Goal: Information Seeking & Learning: Learn about a topic

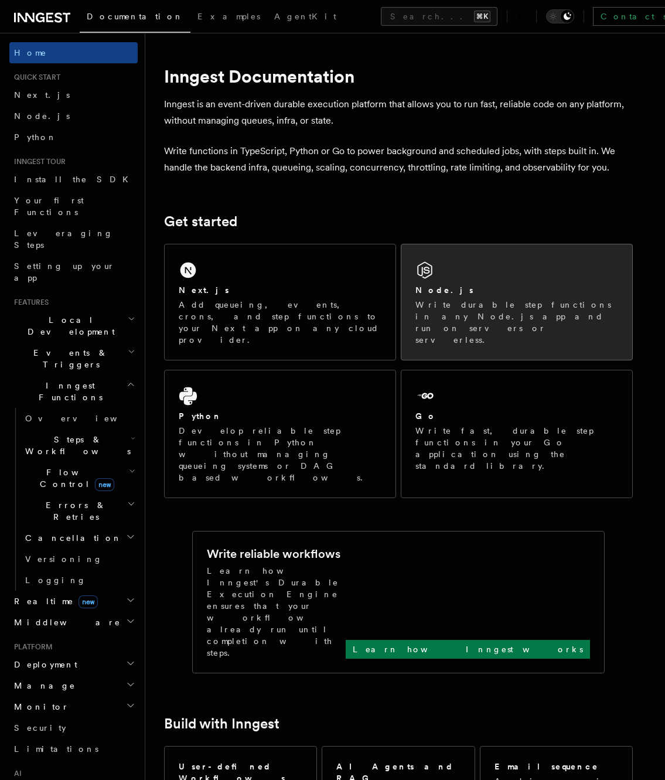
click at [453, 267] on div "Node.js Write durable step functions in any Node.js app and run on servers or s…" at bounding box center [516, 301] width 231 height 115
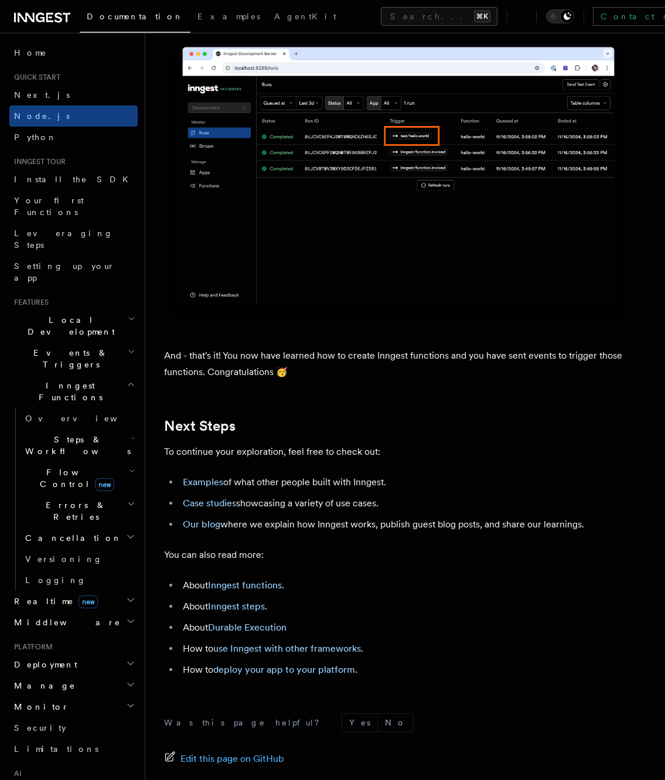
scroll to position [7115, 0]
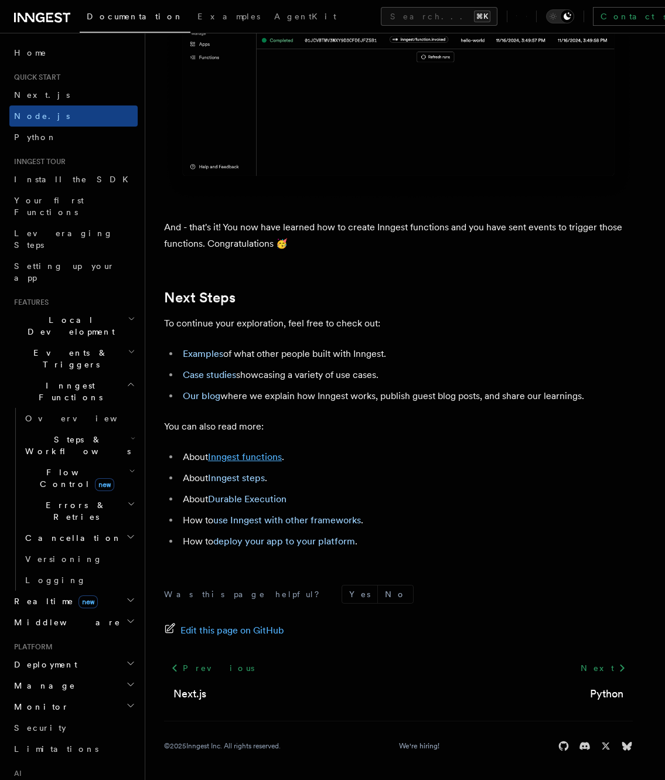
click at [247, 459] on link "Inngest functions" at bounding box center [245, 456] width 74 height 11
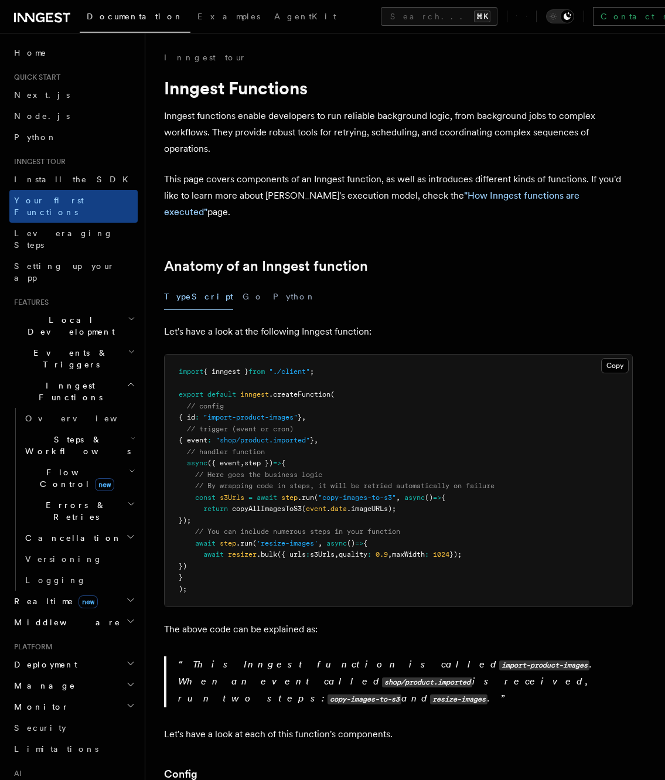
scroll to position [271, 0]
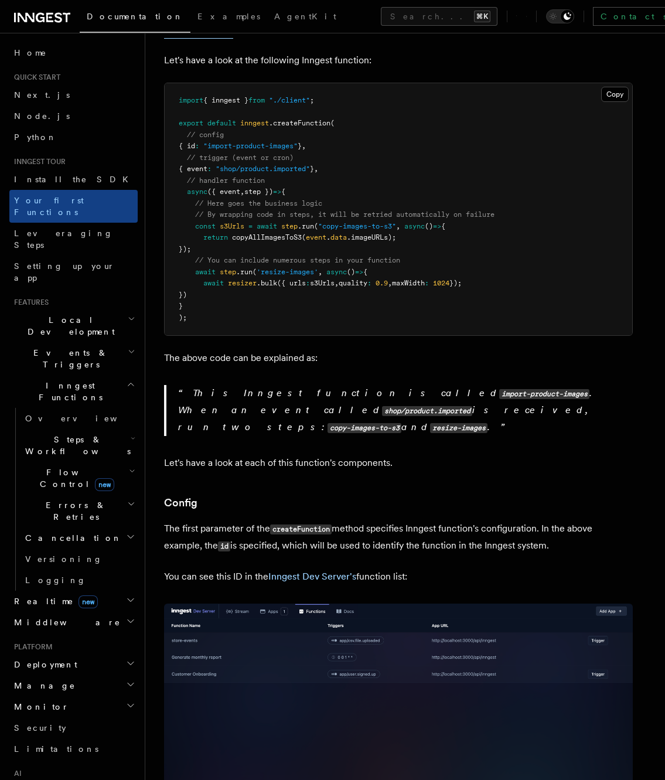
click at [110, 462] on h2 "Flow Control new" at bounding box center [79, 478] width 117 height 33
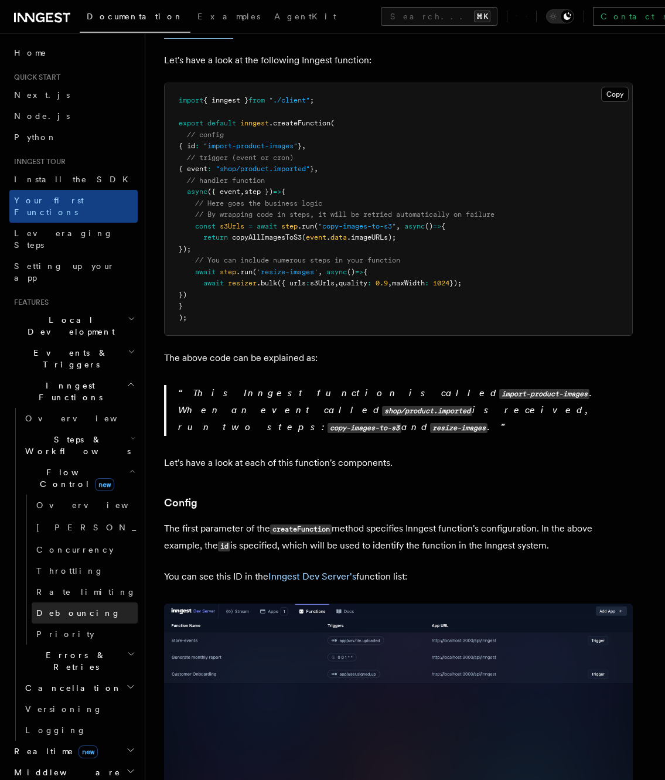
scroll to position [121, 0]
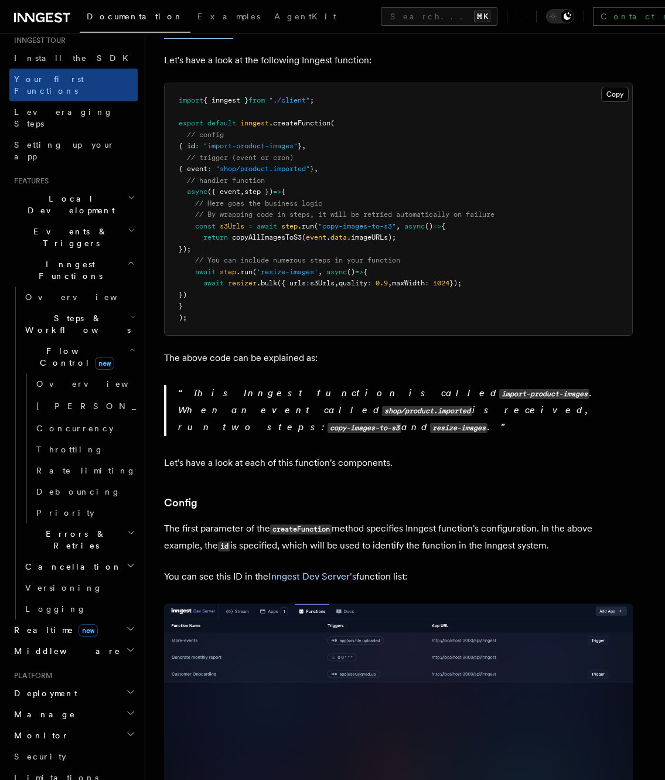
click at [104, 619] on h2 "Realtime new" at bounding box center [73, 629] width 128 height 21
click at [26, 694] on h2 "Middleware" at bounding box center [73, 704] width 128 height 21
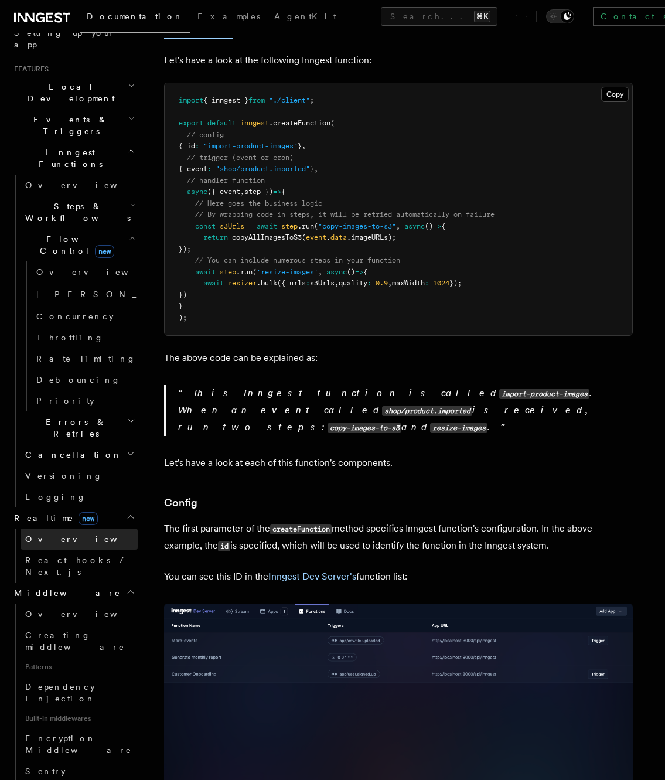
scroll to position [159, 0]
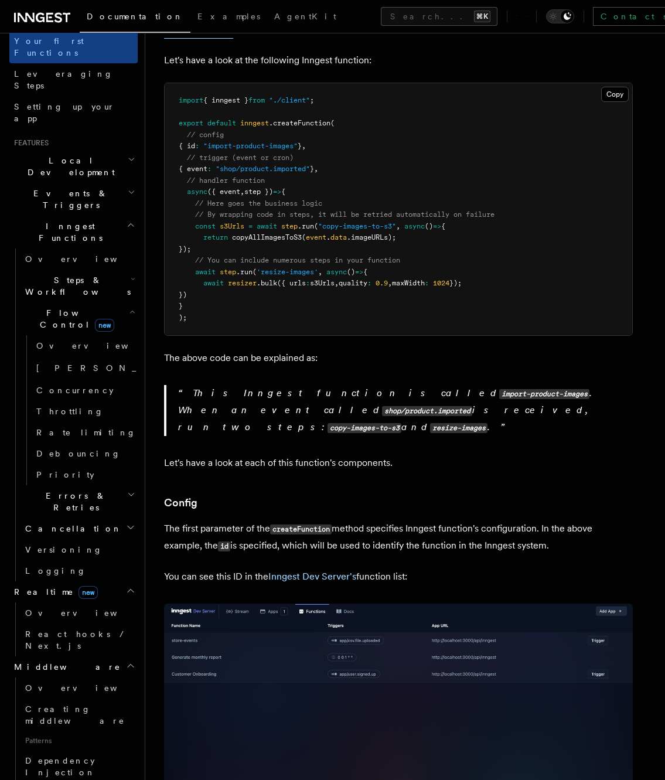
click at [87, 269] on h2 "Steps & Workflows" at bounding box center [79, 285] width 117 height 33
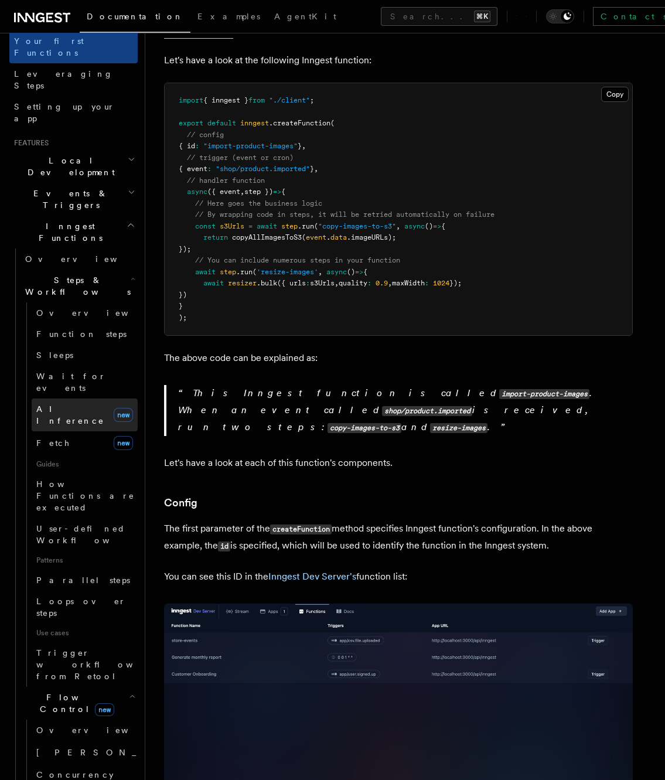
click at [60, 404] on span "AI Inference" at bounding box center [70, 414] width 68 height 21
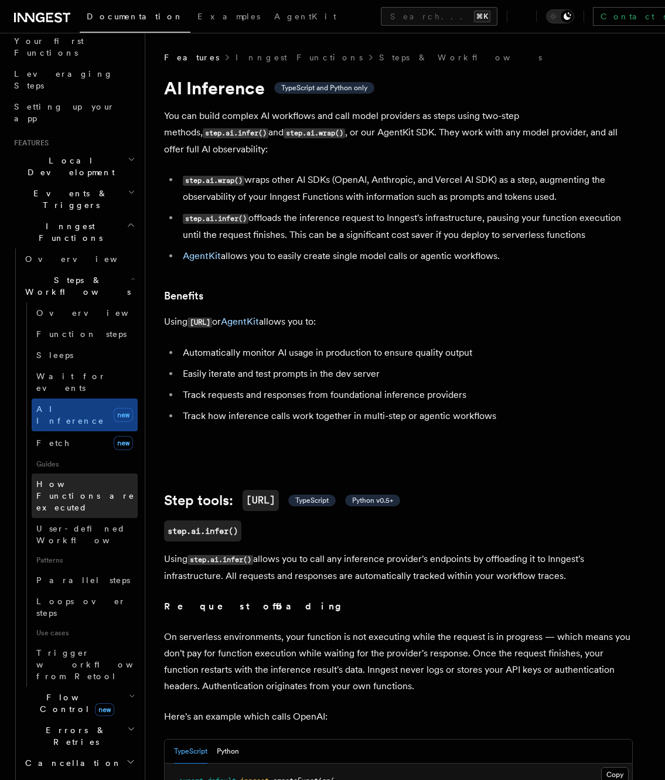
click at [84, 479] on span "How Functions are executed" at bounding box center [85, 495] width 98 height 33
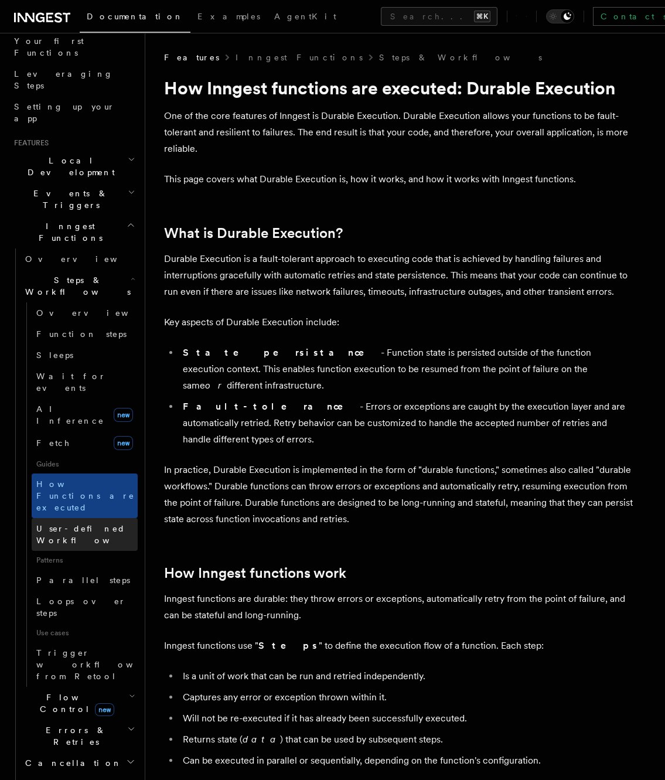
click at [86, 518] on link "User-defined Workflows" at bounding box center [85, 534] width 106 height 33
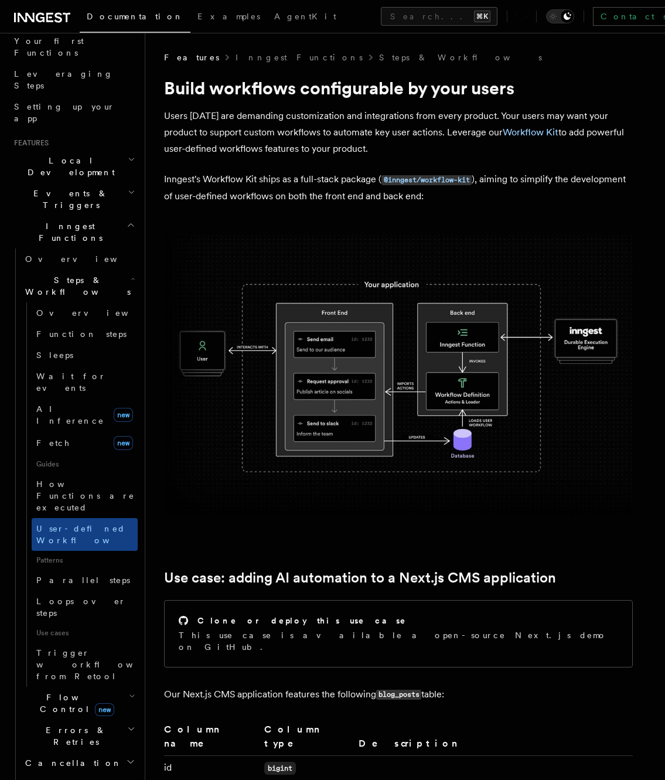
click at [292, 237] on img at bounding box center [398, 375] width 469 height 281
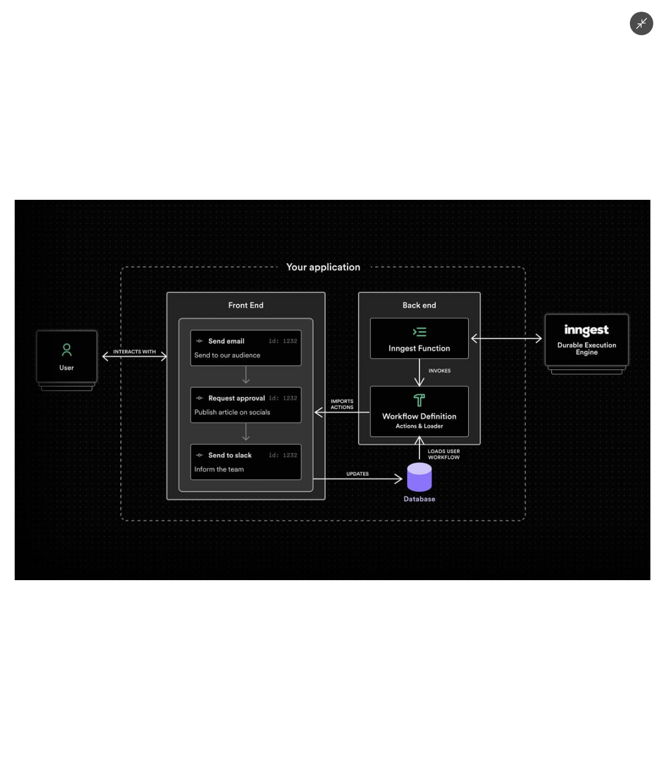
click at [451, 101] on div at bounding box center [332, 390] width 665 height 780
